Goal: Transaction & Acquisition: Purchase product/service

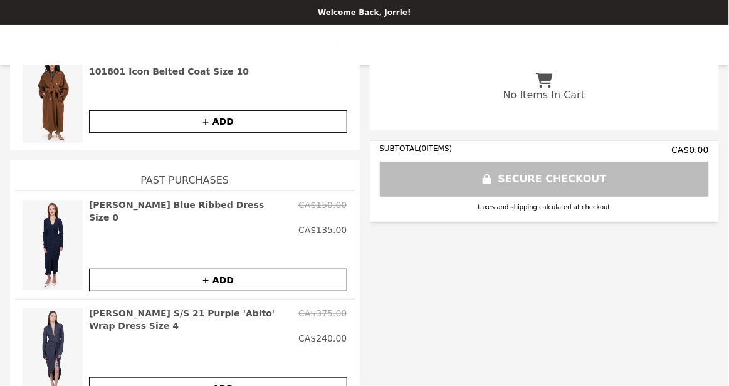
scroll to position [79, 0]
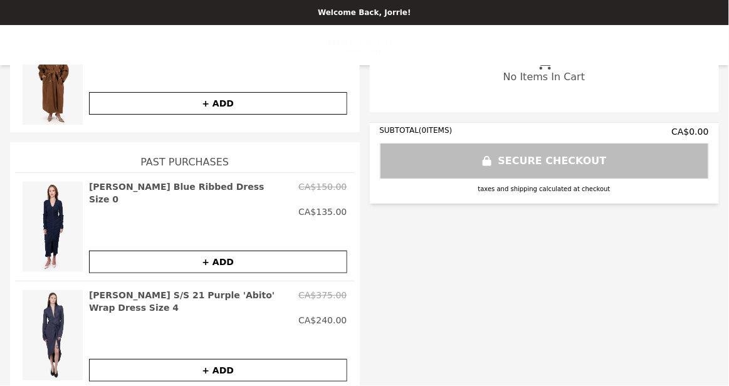
click at [190, 251] on button "+ ADD" at bounding box center [218, 262] width 258 height 23
click at [253, 366] on button "+ ADD" at bounding box center [218, 370] width 258 height 23
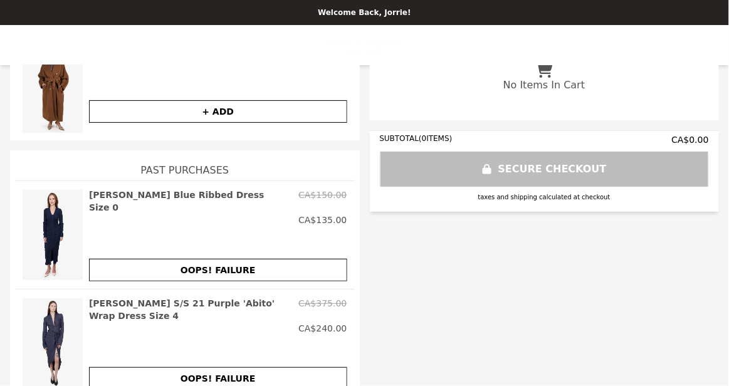
scroll to position [69, 0]
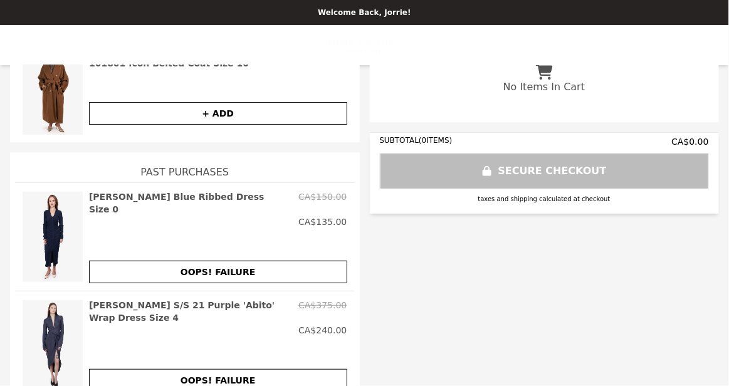
click at [215, 295] on div "[PERSON_NAME] S/S 21 Purple 'Abito' Wrap Dress Size 4 CA$375.00 CA$240.00 OOPS!…" at bounding box center [185, 345] width 340 height 108
click at [199, 303] on h2 "[PERSON_NAME] S/S 21 Purple 'Abito' Wrap Dress Size 4" at bounding box center [191, 311] width 204 height 25
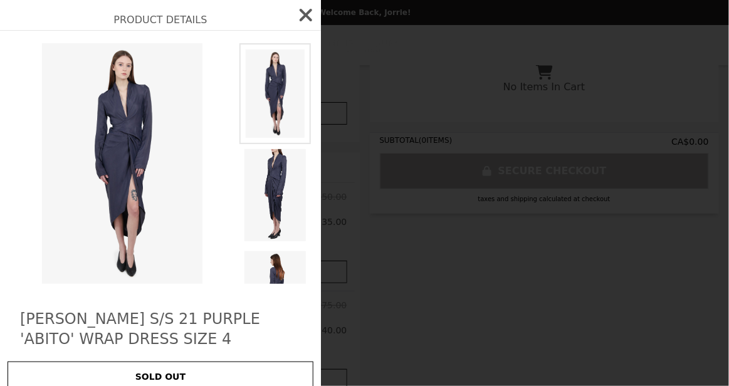
click at [310, 18] on icon "button" at bounding box center [306, 15] width 13 height 13
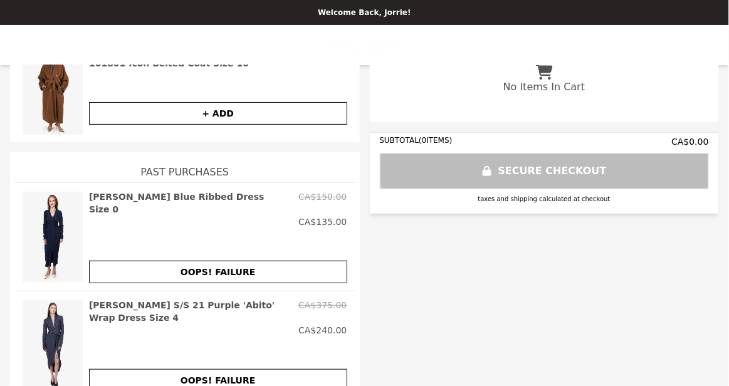
click at [377, 11] on p "Welcome Back, Jorrie!" at bounding box center [365, 13] width 714 height 10
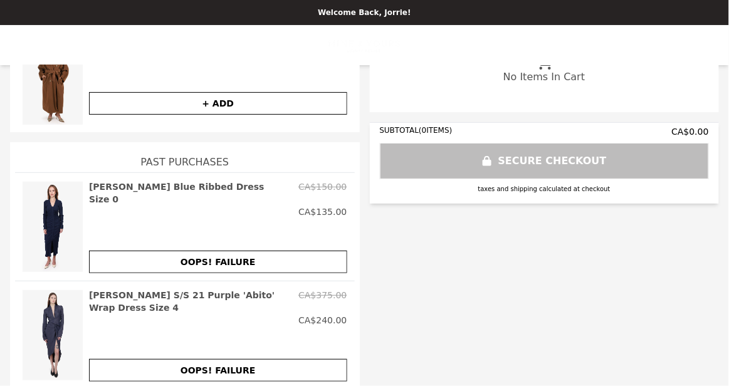
scroll to position [0, 0]
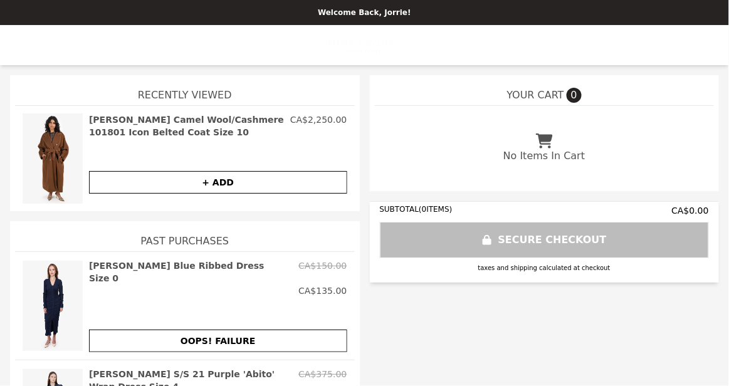
click at [346, 14] on p "Welcome Back, Jorrie!" at bounding box center [365, 13] width 714 height 10
